Goal: Check status: Check status

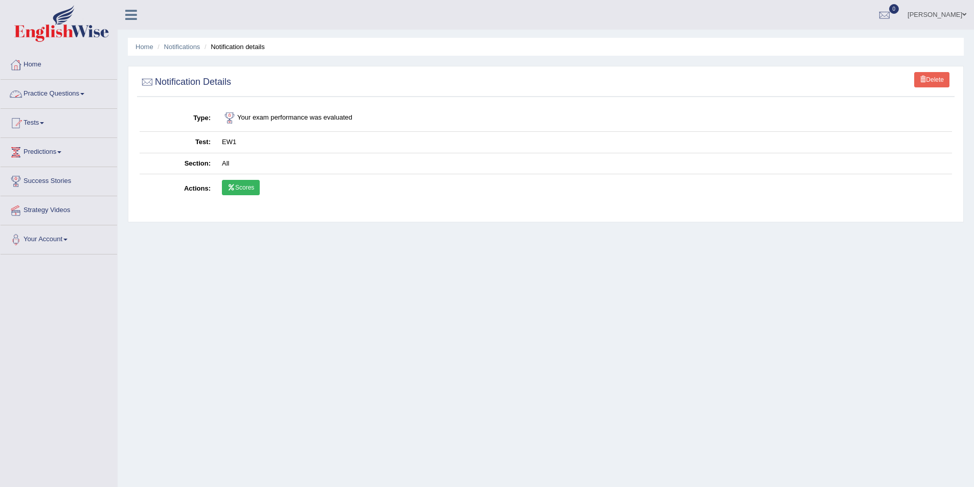
click at [79, 90] on link "Practice Questions" at bounding box center [59, 93] width 117 height 26
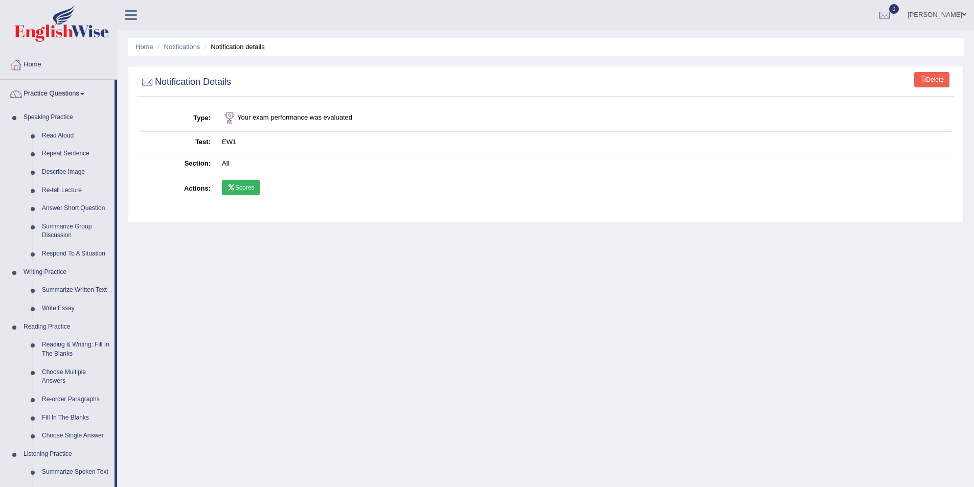
click at [248, 189] on link "Scores" at bounding box center [241, 187] width 38 height 15
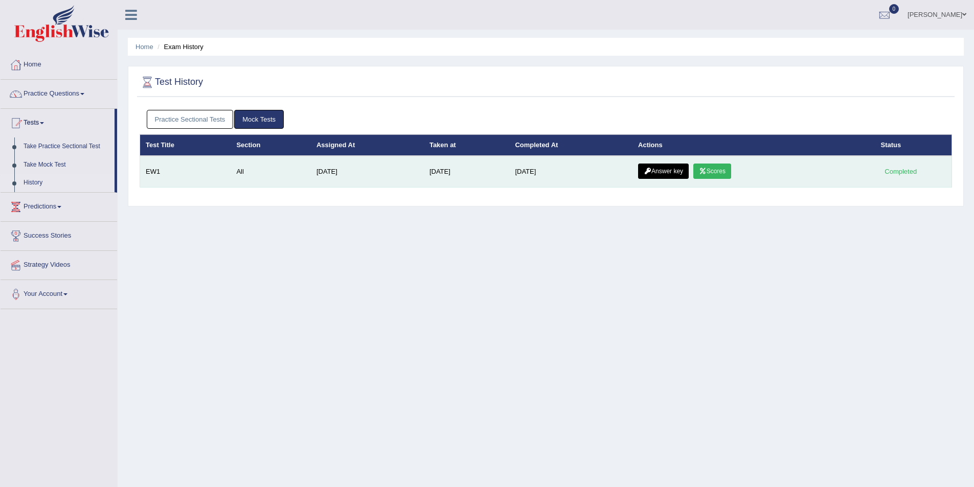
click at [661, 166] on link "Answer key" at bounding box center [663, 171] width 51 height 15
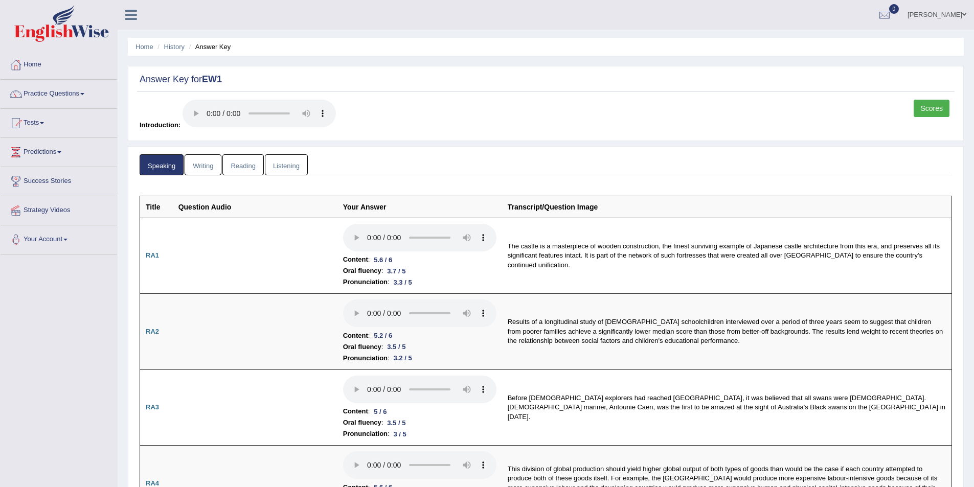
click at [285, 163] on link "Listening" at bounding box center [286, 164] width 43 height 21
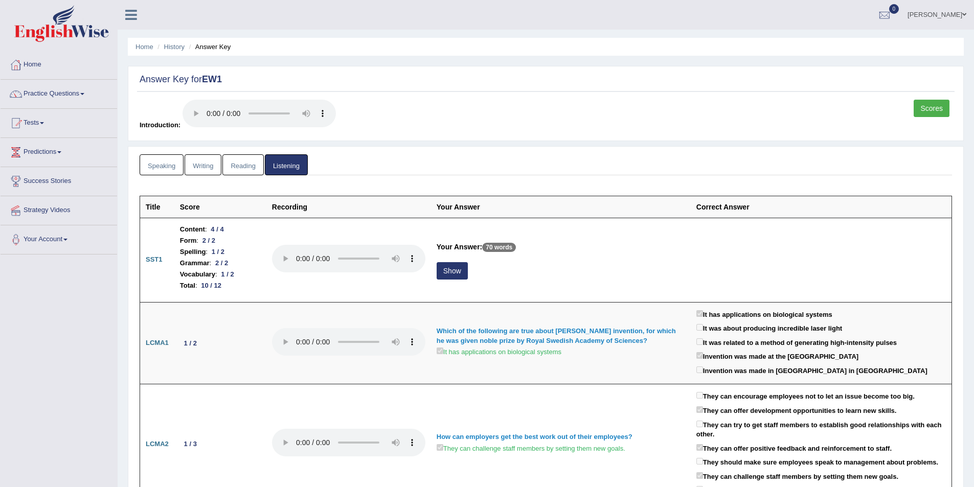
click at [248, 168] on link "Reading" at bounding box center [242, 164] width 41 height 21
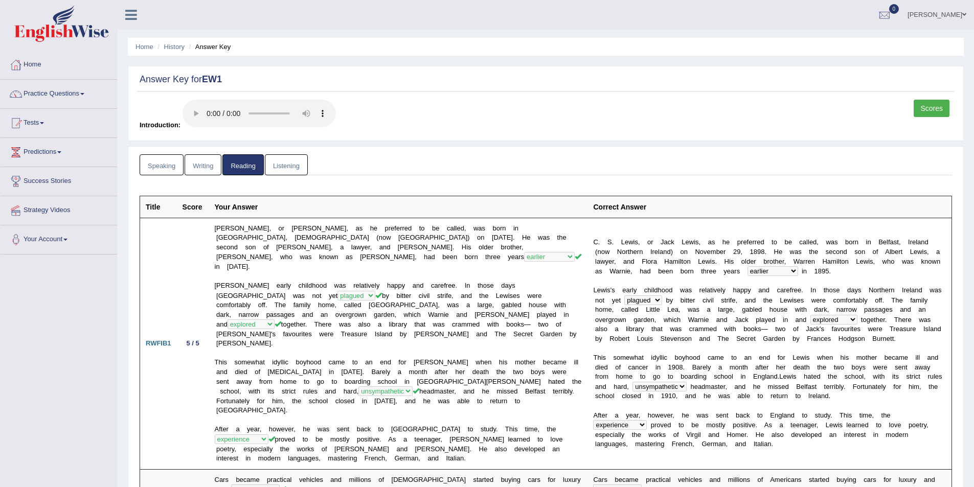
click at [192, 166] on link "Writing" at bounding box center [203, 164] width 37 height 21
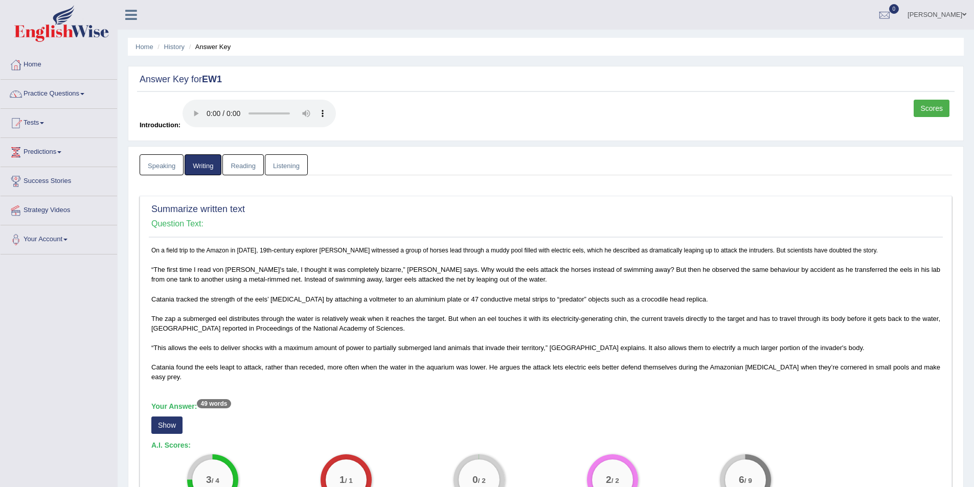
scroll to position [205, 0]
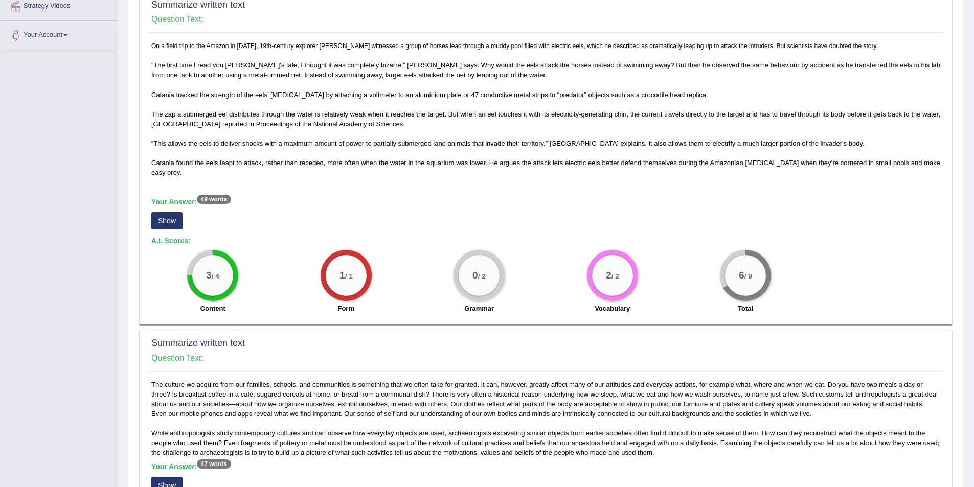
click at [168, 230] on button "Show" at bounding box center [166, 220] width 31 height 17
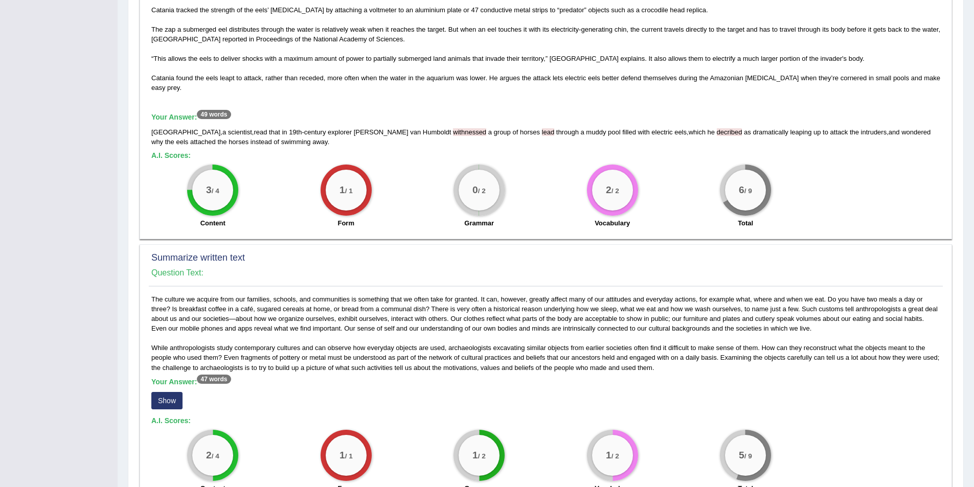
scroll to position [358, 0]
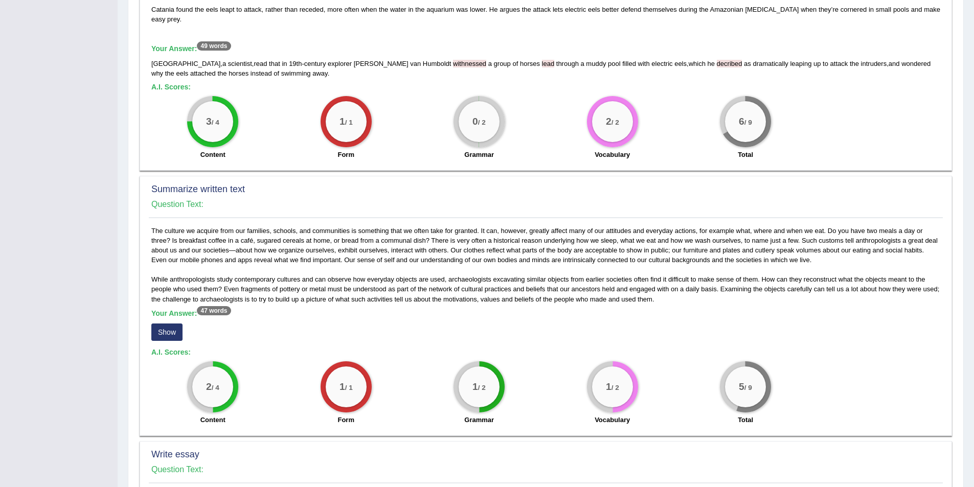
click at [169, 341] on button "Show" at bounding box center [166, 332] width 31 height 17
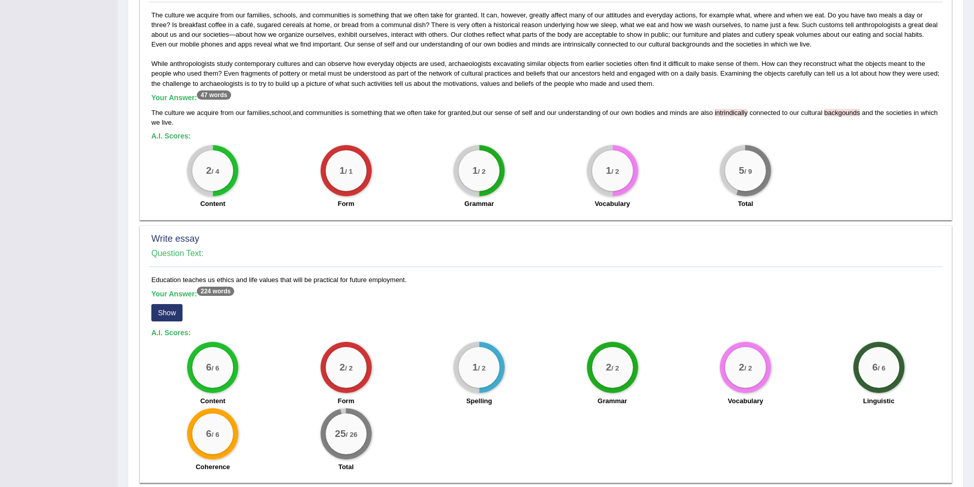
scroll to position [628, 0]
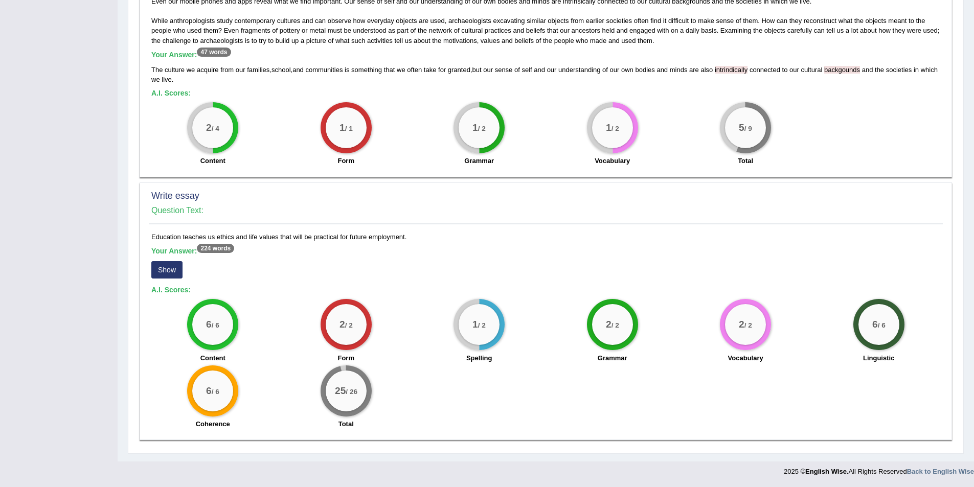
click at [166, 272] on button "Show" at bounding box center [166, 269] width 31 height 17
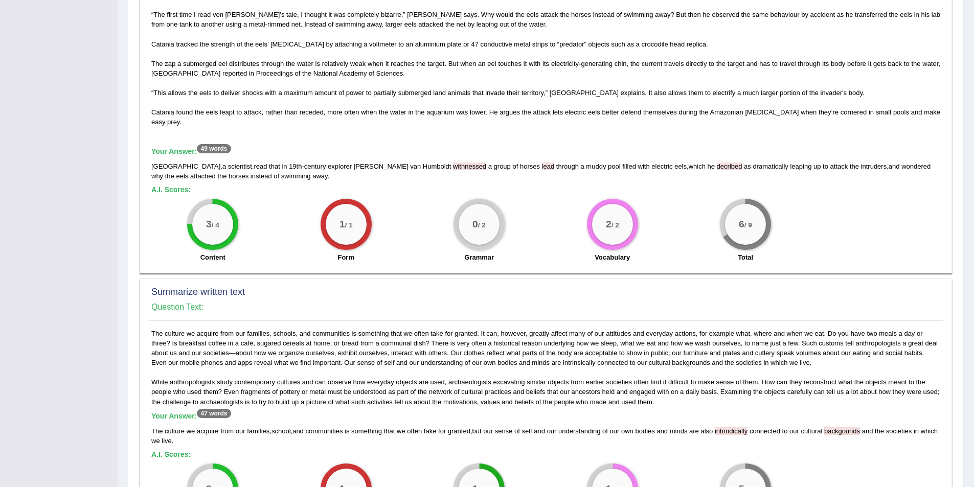
scroll to position [102, 0]
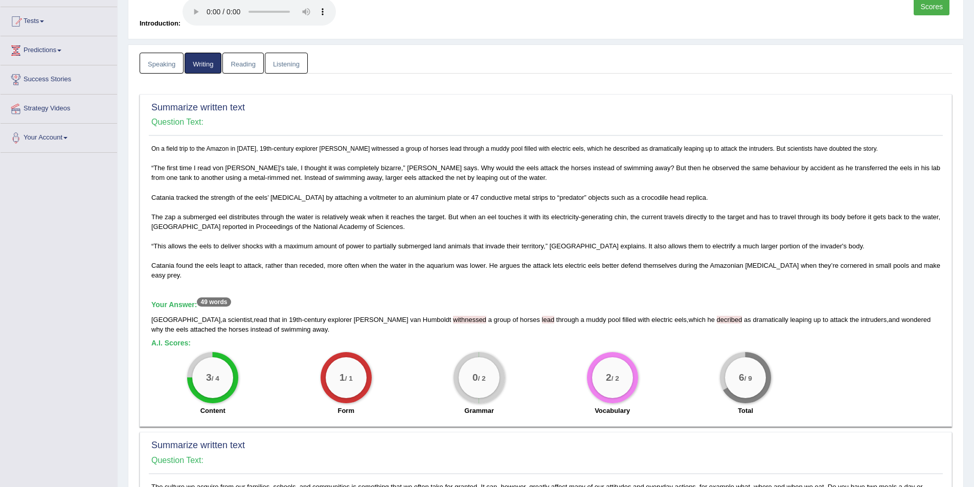
click at [156, 62] on link "Speaking" at bounding box center [162, 63] width 44 height 21
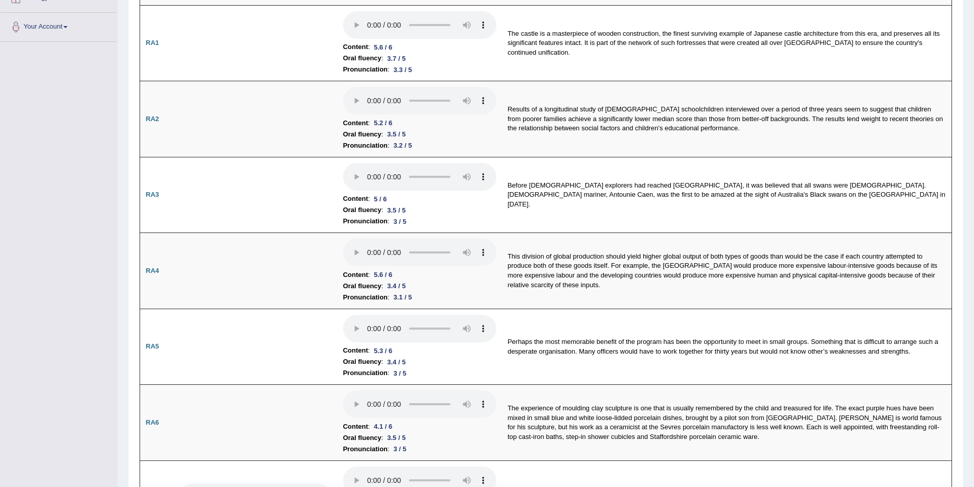
scroll to position [0, 0]
